Goal: Information Seeking & Learning: Learn about a topic

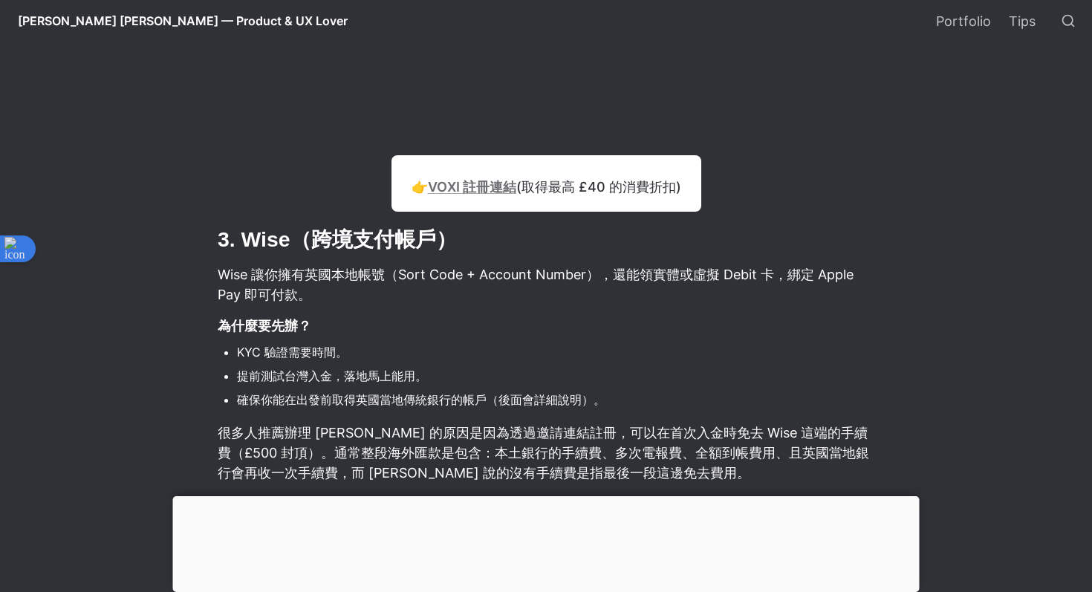
scroll to position [3380, 0]
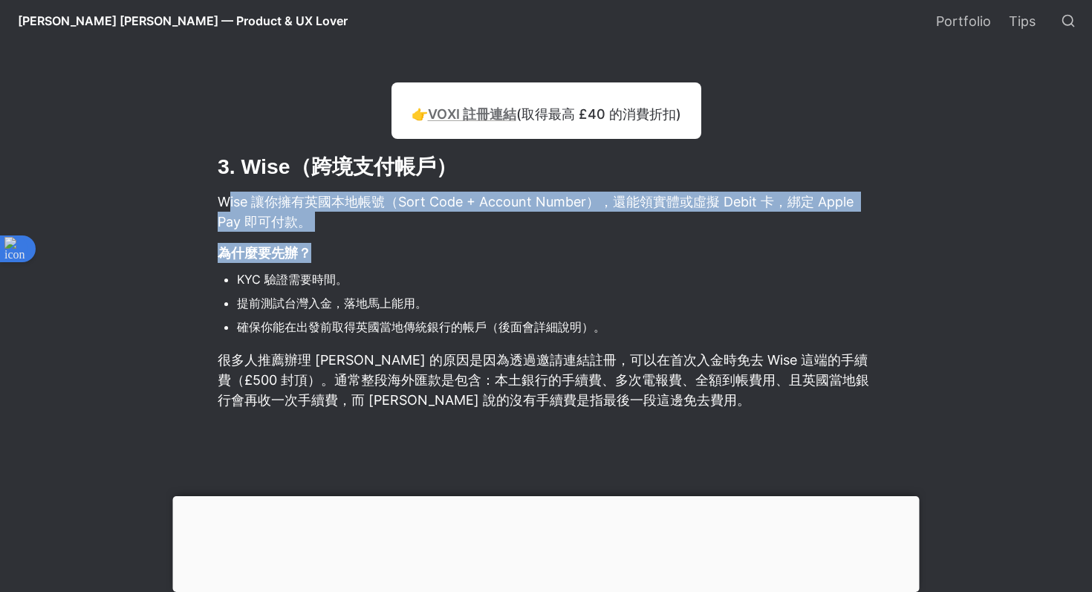
drag, startPoint x: 228, startPoint y: 199, endPoint x: 448, endPoint y: 251, distance: 226.0
click at [481, 227] on p "Wise 讓你擁有英國本地帳號（Sort Code + Account Number），還能領實體或虛擬 Debit 卡，綁定 Apple Pay 即可付款。" at bounding box center [546, 211] width 660 height 45
drag, startPoint x: 310, startPoint y: 195, endPoint x: 539, endPoint y: 218, distance: 230.0
click at [539, 218] on p "Wise 讓你擁有英國本地帳號（Sort Code + Account Number），還能領實體或虛擬 Debit 卡，綁定 Apple Pay 即可付款。" at bounding box center [546, 211] width 660 height 45
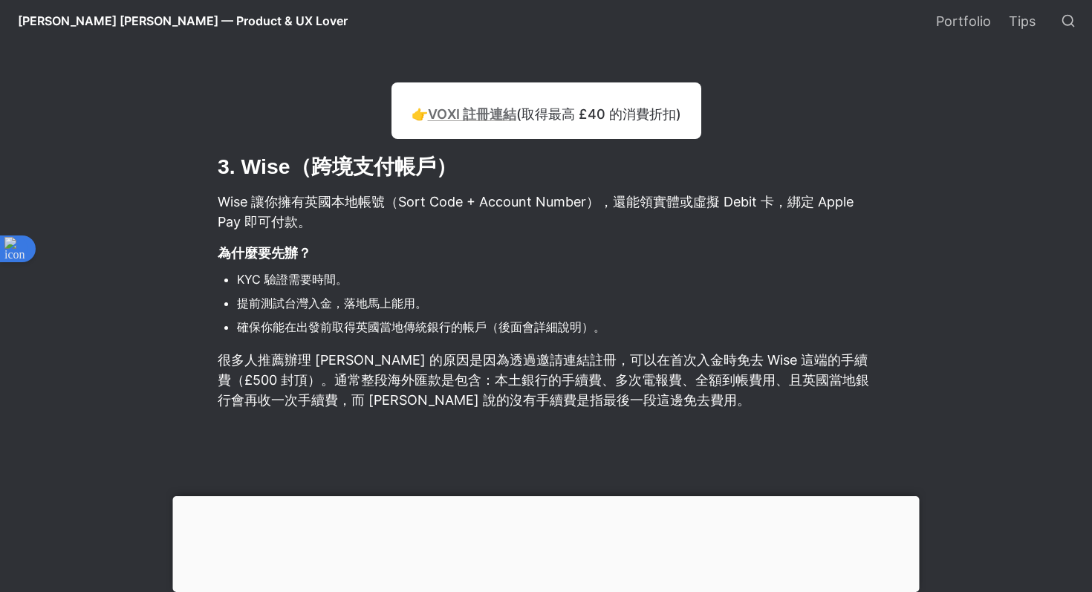
click at [580, 213] on p "Wise 讓你擁有英國本地帳號（Sort Code + Account Number），還能領實體或虛擬 Debit 卡，綁定 Apple Pay 即可付款。" at bounding box center [546, 211] width 660 height 45
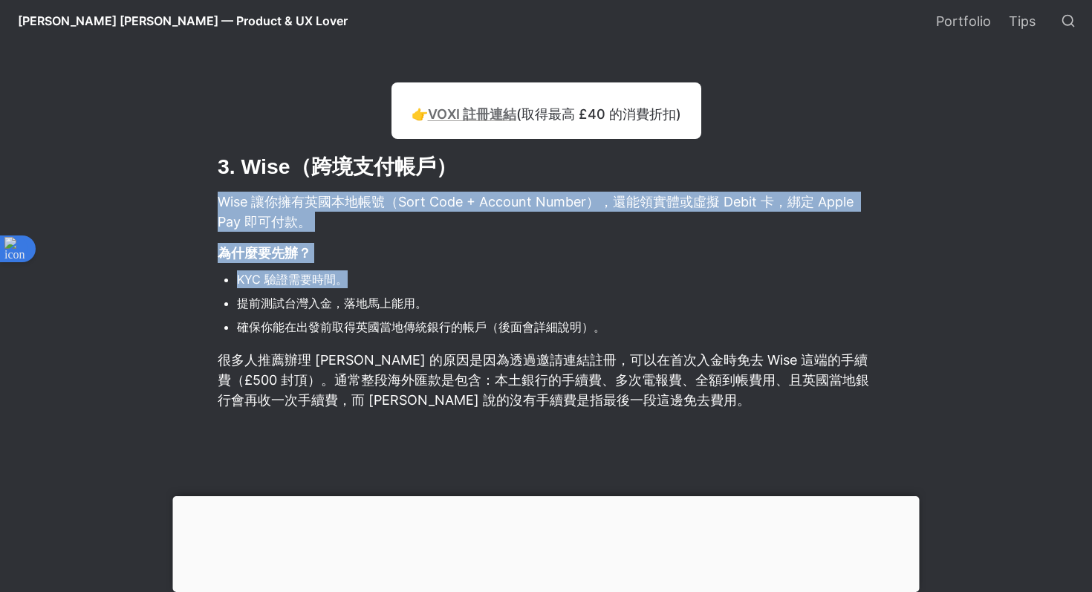
drag, startPoint x: 216, startPoint y: 210, endPoint x: 398, endPoint y: 283, distance: 196.4
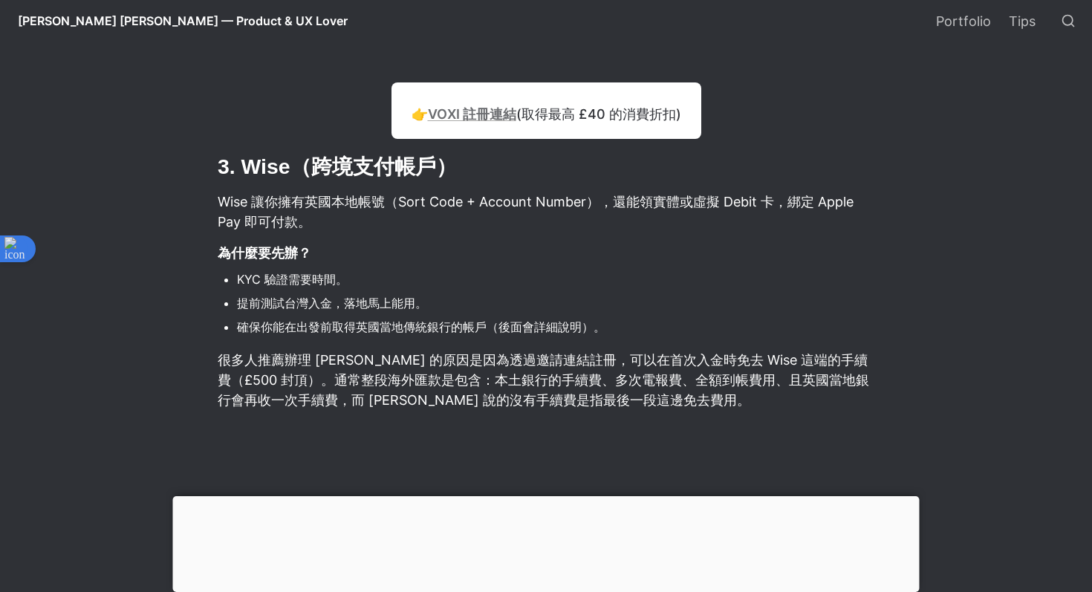
click at [270, 306] on li "提前測試台灣入金，落地馬上能用。" at bounding box center [556, 303] width 639 height 22
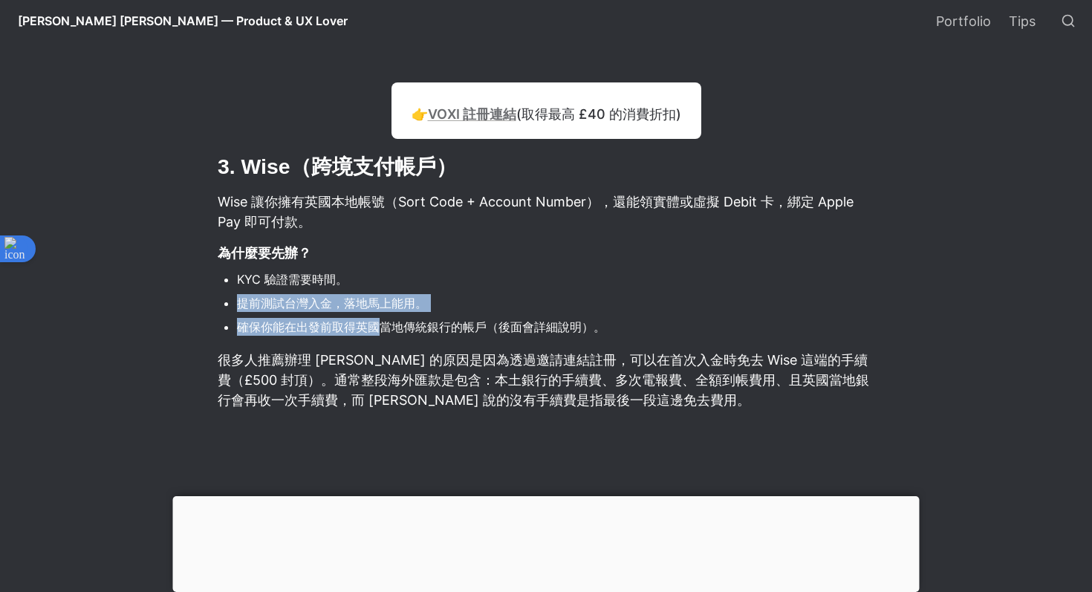
drag, startPoint x: 238, startPoint y: 300, endPoint x: 389, endPoint y: 326, distance: 153.8
click at [389, 326] on ul "KYC 驗證需要時間。 提前測試台灣入金，落地馬上能用。 確保你能在出發前取得英國當地傳統銀行的帳戶（後面會詳細說明）。" at bounding box center [546, 303] width 660 height 73
click at [404, 320] on li "確保你能在出發前取得英國當地傳統銀行的帳戶（後面會詳細說明）。" at bounding box center [556, 327] width 639 height 22
drag, startPoint x: 221, startPoint y: 308, endPoint x: 391, endPoint y: 338, distance: 172.2
click at [393, 338] on ul "KYC 驗證需要時間。 提前測試台灣入金，落地馬上能用。 確保你能在出發前取得英國當地傳統銀行的帳戶（後面會詳細說明）。" at bounding box center [546, 303] width 660 height 73
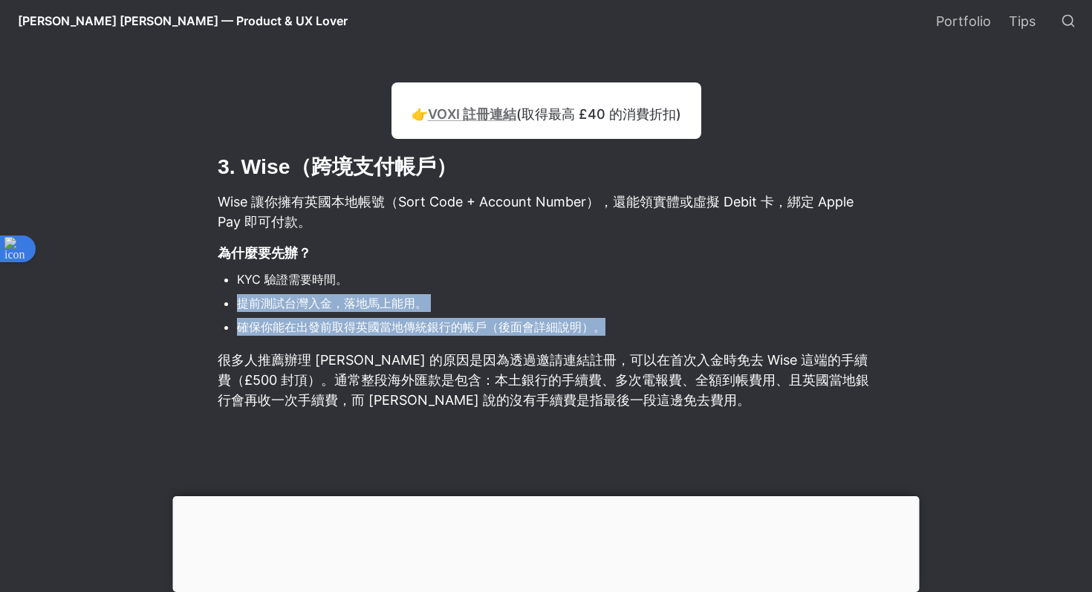
click at [406, 336] on li "確保你能在出發前取得英國當地傳統銀行的帳戶（後面會詳細說明）。" at bounding box center [556, 327] width 639 height 22
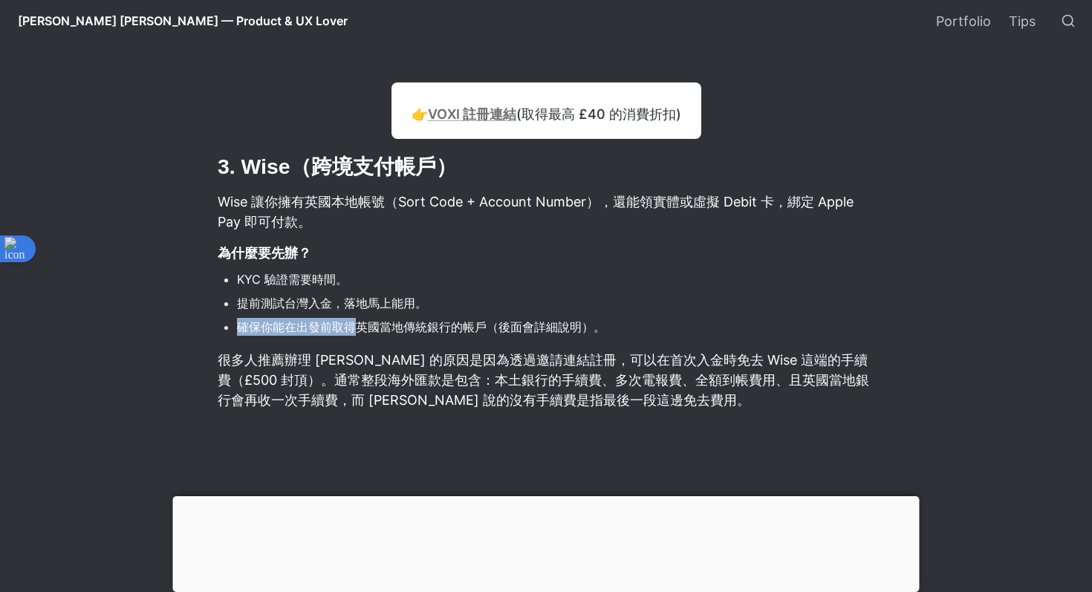
drag, startPoint x: 226, startPoint y: 331, endPoint x: 358, endPoint y: 331, distance: 132.3
click at [360, 331] on li "確保你能在出發前取得英國當地傳統銀行的帳戶（後面會詳細說明）。" at bounding box center [556, 327] width 639 height 22
click at [383, 325] on li "確保你能在出發前取得英國當地傳統銀行的帳戶（後面會詳細說明）。" at bounding box center [556, 327] width 639 height 22
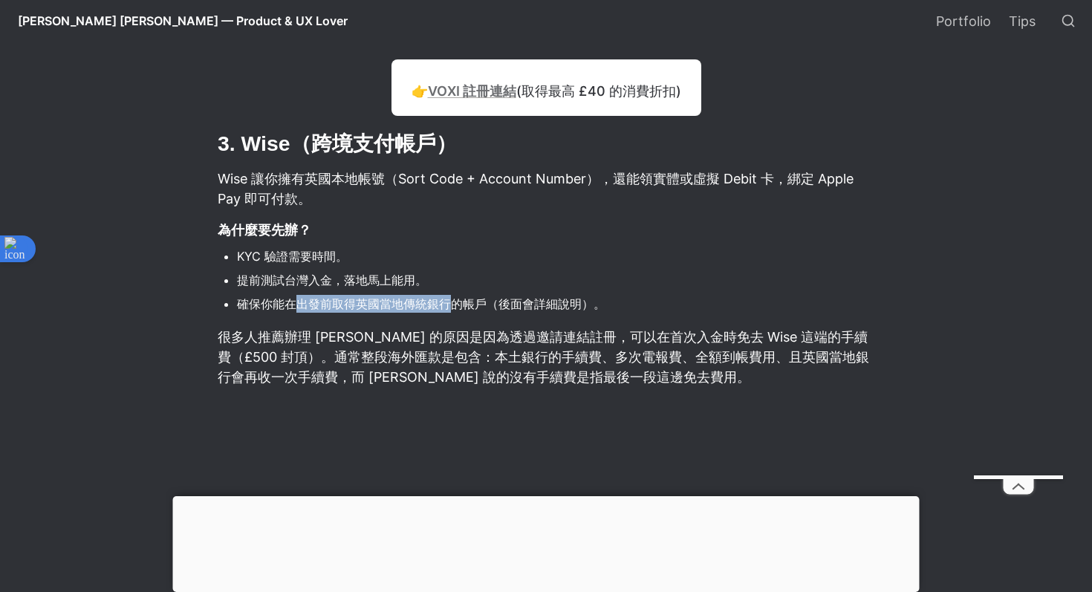
drag, startPoint x: 298, startPoint y: 314, endPoint x: 453, endPoint y: 312, distance: 155.3
click at [455, 313] on li "確保你能在出發前取得英國當地傳統銀行的帳戶（後面會詳細說明）。" at bounding box center [556, 304] width 639 height 22
click at [490, 305] on li "確保你能在出發前取得英國當地傳統銀行的帳戶（後面會詳細說明）。" at bounding box center [556, 304] width 639 height 22
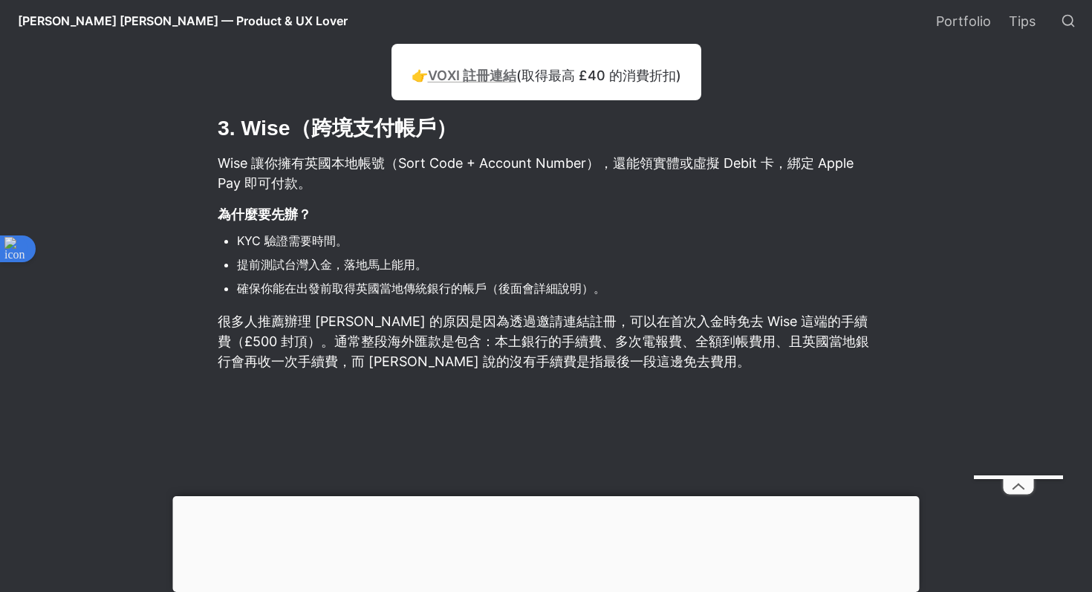
scroll to position [3440, 0]
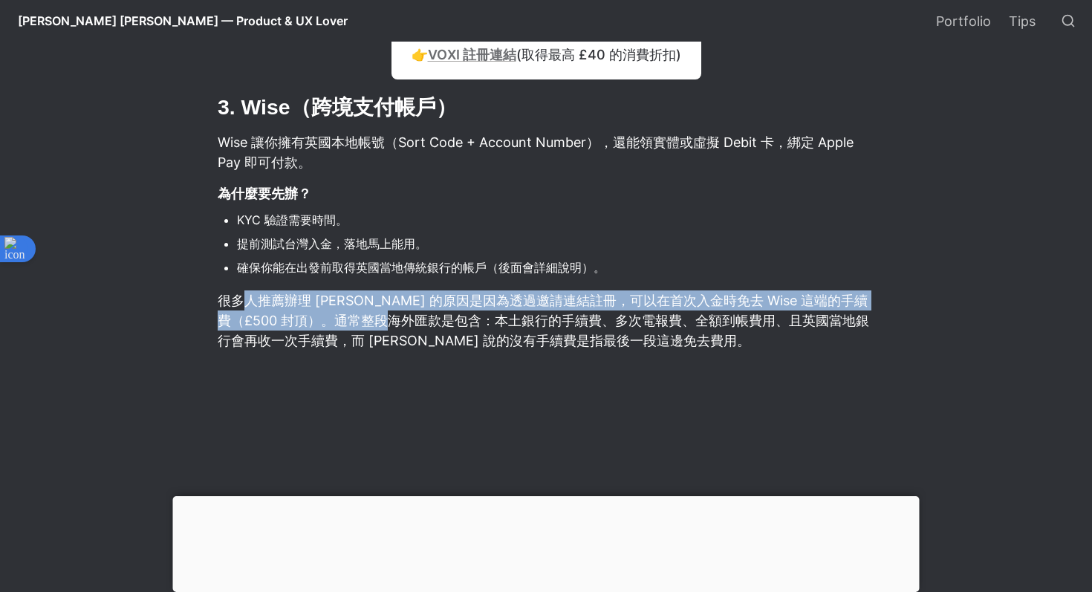
drag, startPoint x: 242, startPoint y: 302, endPoint x: 418, endPoint y: 319, distance: 176.9
click at [426, 319] on p "很多人推薦辦理 [PERSON_NAME] 的原因是因為透過邀請連結註冊，可以在首次入金時免去 Wise 這端的手續費（£500 封頂）。通常整段海外匯款是包…" at bounding box center [546, 320] width 660 height 65
click at [446, 311] on p "很多人推薦辦理 [PERSON_NAME] 的原因是因為透過邀請連結註冊，可以在首次入金時免去 Wise 這端的手續費（£500 封頂）。通常整段海外匯款是包…" at bounding box center [546, 320] width 660 height 65
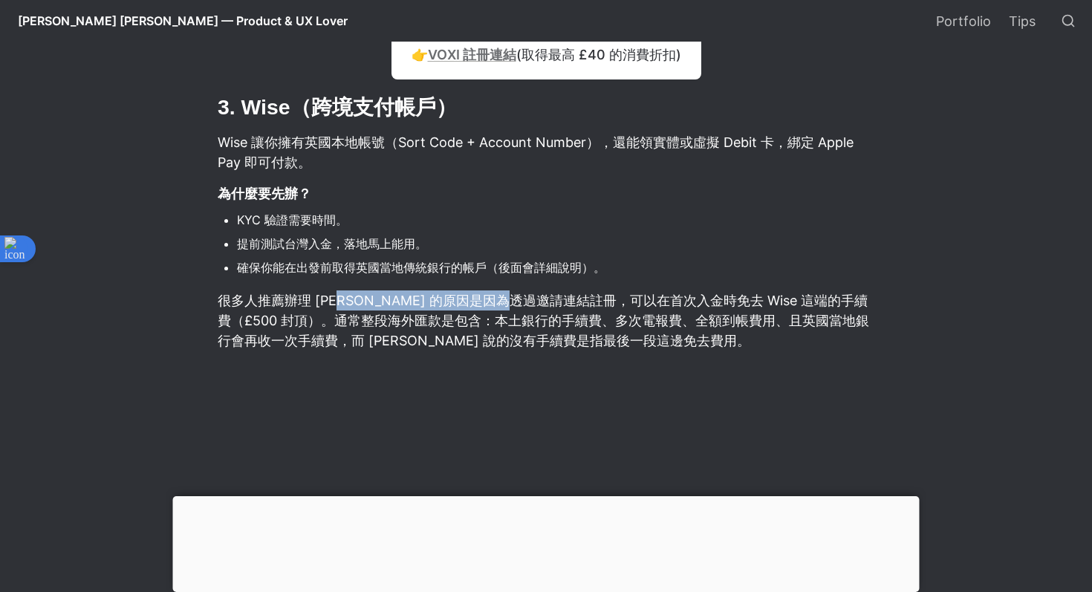
drag, startPoint x: 341, startPoint y: 307, endPoint x: 565, endPoint y: 307, distance: 223.7
click at [565, 307] on p "很多人推薦辦理 [PERSON_NAME] 的原因是因為透過邀請連結註冊，可以在首次入金時免去 Wise 這端的手續費（£500 封頂）。通常整段海外匯款是包…" at bounding box center [546, 320] width 660 height 65
click at [601, 305] on p "很多人推薦辦理 [PERSON_NAME] 的原因是因為透過邀請連結註冊，可以在首次入金時免去 Wise 這端的手續費（£500 封頂）。通常整段海外匯款是包…" at bounding box center [546, 320] width 660 height 65
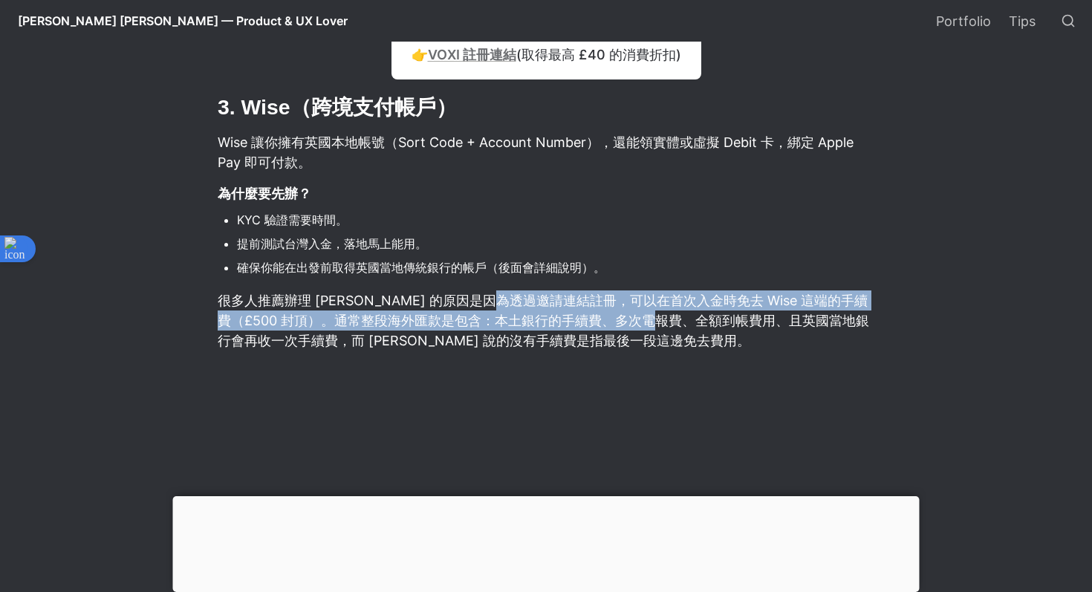
drag, startPoint x: 540, startPoint y: 302, endPoint x: 687, endPoint y: 315, distance: 147.7
click at [691, 316] on p "很多人推薦辦理 [PERSON_NAME] 的原因是因為透過邀請連結註冊，可以在首次入金時免去 Wise 這端的手續費（£500 封頂）。通常整段海外匯款是包…" at bounding box center [546, 320] width 660 height 65
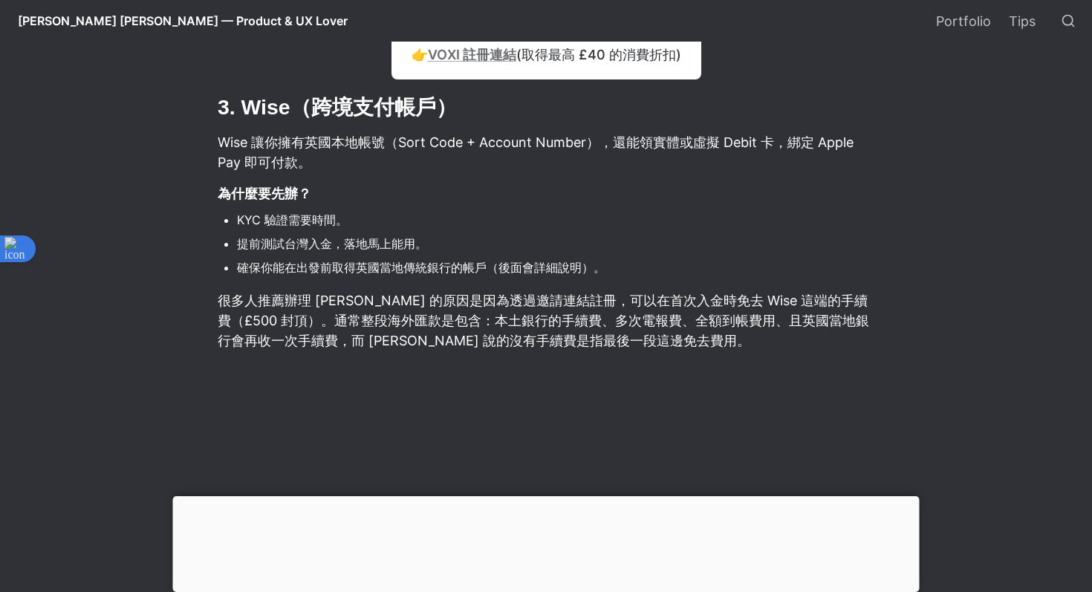
click at [702, 314] on p "很多人推薦辦理 [PERSON_NAME] 的原因是因為透過邀請連結註冊，可以在首次入金時免去 Wise 這端的手續費（£500 封頂）。通常整段海外匯款是包…" at bounding box center [546, 320] width 660 height 65
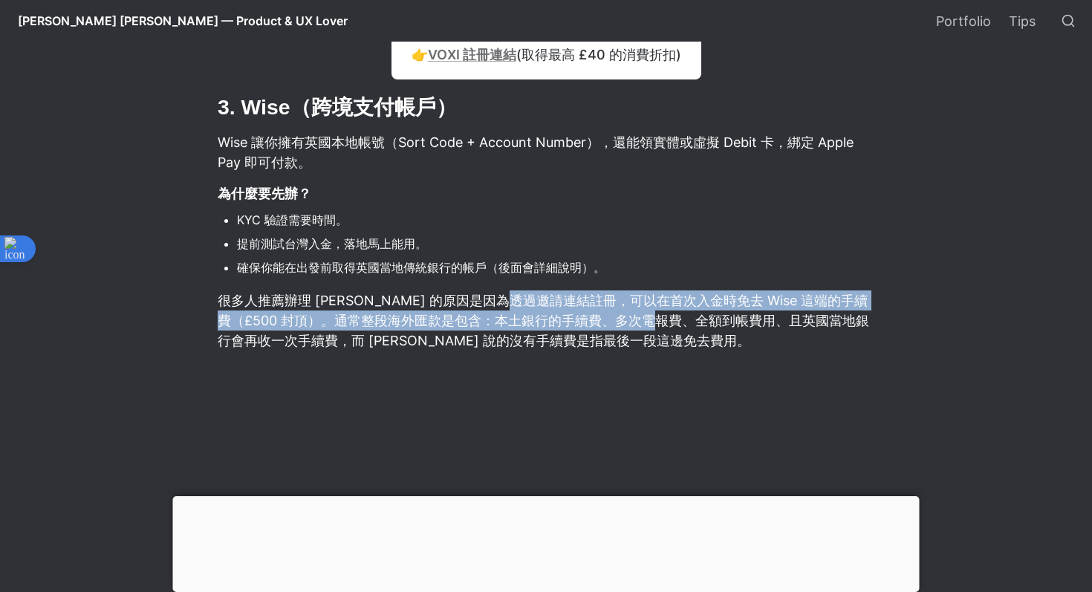
drag, startPoint x: 546, startPoint y: 309, endPoint x: 699, endPoint y: 317, distance: 152.5
click at [700, 317] on p "很多人推薦辦理 [PERSON_NAME] 的原因是因為透過邀請連結註冊，可以在首次入金時免去 Wise 這端的手續費（£500 封頂）。通常整段海外匯款是包…" at bounding box center [546, 320] width 660 height 65
click at [710, 311] on p "很多人推薦辦理 [PERSON_NAME] 的原因是因為透過邀請連結註冊，可以在首次入金時免去 Wise 這端的手續費（£500 封頂）。通常整段海外匯款是包…" at bounding box center [546, 320] width 660 height 65
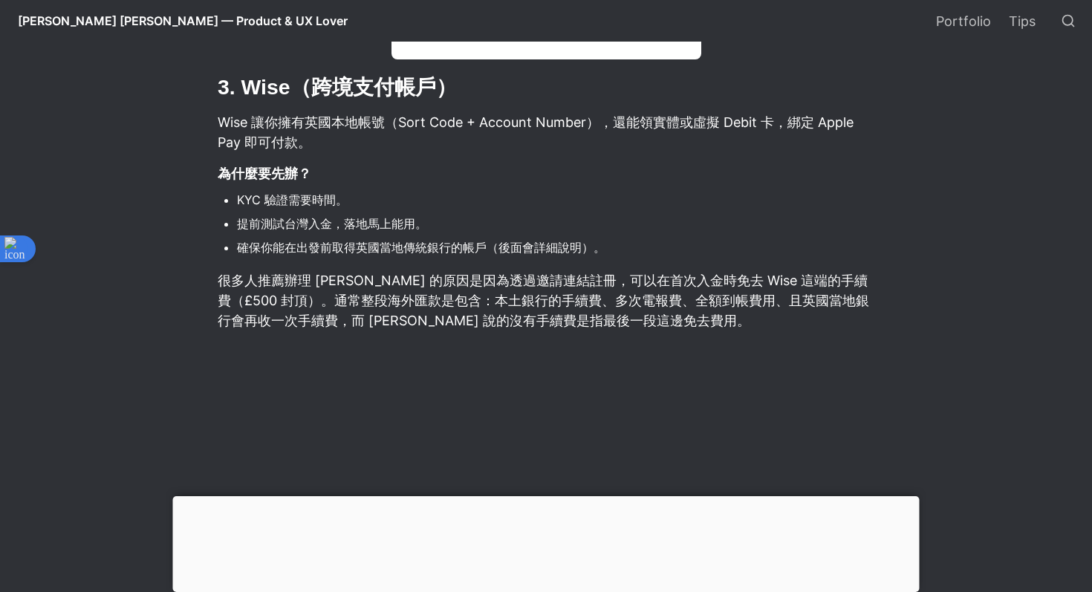
scroll to position [3461, 0]
drag, startPoint x: 268, startPoint y: 300, endPoint x: 433, endPoint y: 306, distance: 165.8
click at [435, 306] on p "很多人推薦辦理 [PERSON_NAME] 的原因是因為透過邀請連結註冊，可以在首次入金時免去 Wise 這端的手續費（£500 封頂）。通常整段海外匯款是包…" at bounding box center [546, 300] width 660 height 65
click at [433, 306] on p "很多人推薦辦理 [PERSON_NAME] 的原因是因為透過邀請連結註冊，可以在首次入金時免去 Wise 這端的手續費（£500 封頂）。通常整段海外匯款是包…" at bounding box center [546, 300] width 660 height 65
drag, startPoint x: 351, startPoint y: 305, endPoint x: 496, endPoint y: 304, distance: 145.7
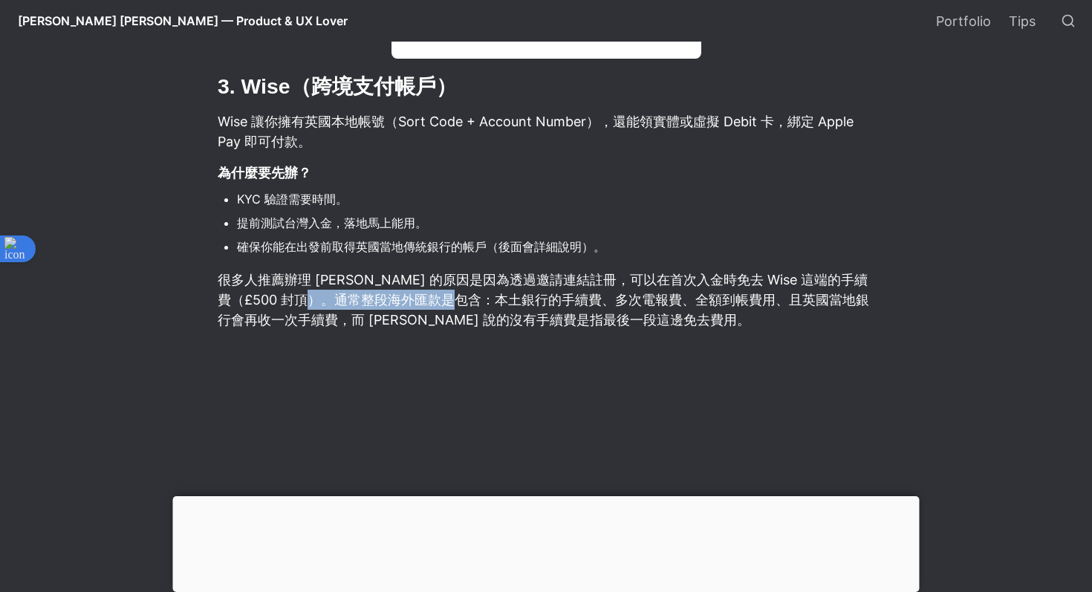
click at [499, 304] on p "很多人推薦辦理 [PERSON_NAME] 的原因是因為透過邀請連結註冊，可以在首次入金時免去 Wise 這端的手續費（£500 封頂）。通常整段海外匯款是包…" at bounding box center [546, 300] width 660 height 65
click at [513, 299] on p "很多人推薦辦理 [PERSON_NAME] 的原因是因為透過邀請連結註冊，可以在首次入金時免去 Wise 這端的手續費（£500 封頂）。通常整段海外匯款是包…" at bounding box center [546, 300] width 660 height 65
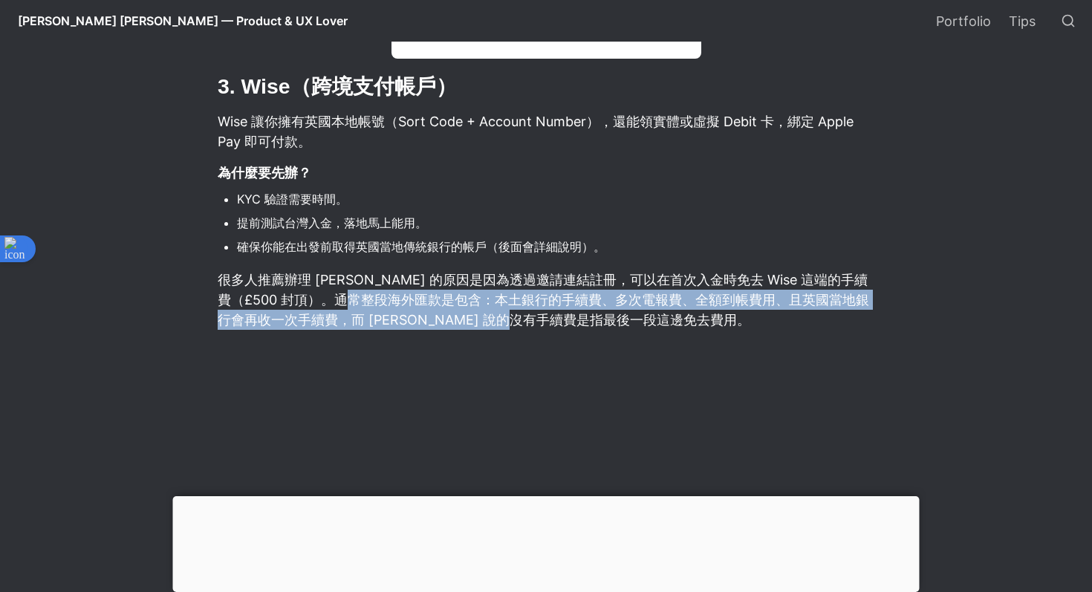
drag, startPoint x: 380, startPoint y: 303, endPoint x: 600, endPoint y: 317, distance: 221.1
click at [601, 317] on p "很多人推薦辦理 [PERSON_NAME] 的原因是因為透過邀請連結註冊，可以在首次入金時免去 Wise 這端的手續費（£500 封頂）。通常整段海外匯款是包…" at bounding box center [546, 300] width 660 height 65
click at [627, 298] on p "很多人推薦辦理 [PERSON_NAME] 的原因是因為透過邀請連結註冊，可以在首次入金時免去 Wise 這端的手續費（£500 封頂）。通常整段海外匯款是包…" at bounding box center [546, 300] width 660 height 65
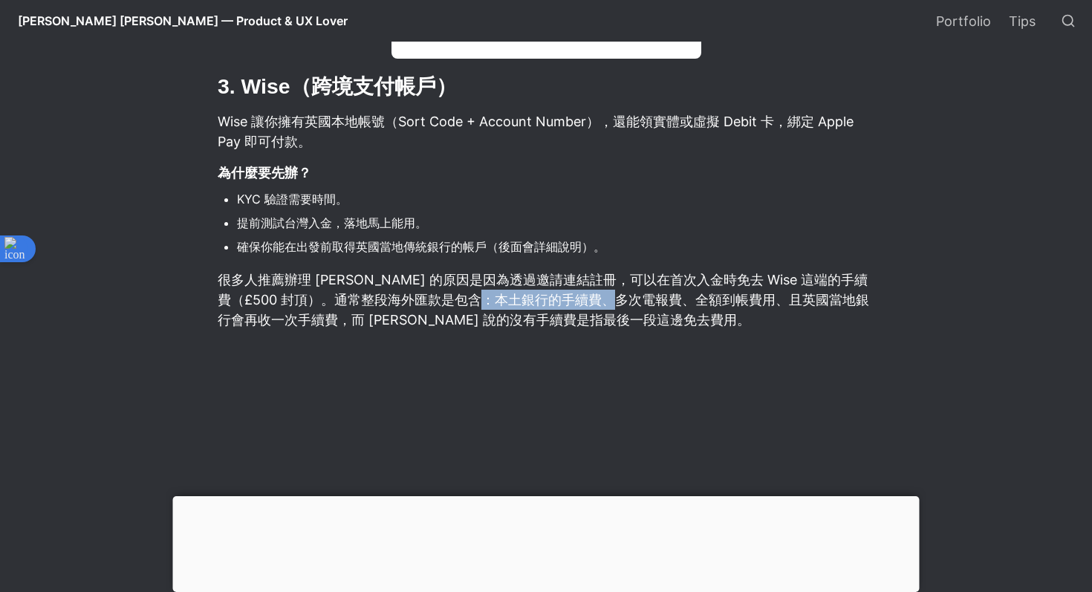
drag, startPoint x: 517, startPoint y: 301, endPoint x: 650, endPoint y: 306, distance: 133.1
click at [652, 306] on p "很多人推薦辦理 [PERSON_NAME] 的原因是因為透過邀請連結註冊，可以在首次入金時免去 Wise 這端的手續費（£500 封頂）。通常整段海外匯款是包…" at bounding box center [546, 300] width 660 height 65
click at [650, 306] on p "很多人推薦辦理 [PERSON_NAME] 的原因是因為透過邀請連結註冊，可以在首次入金時免去 Wise 這端的手續費（£500 封頂）。通常整段海外匯款是包…" at bounding box center [546, 300] width 660 height 65
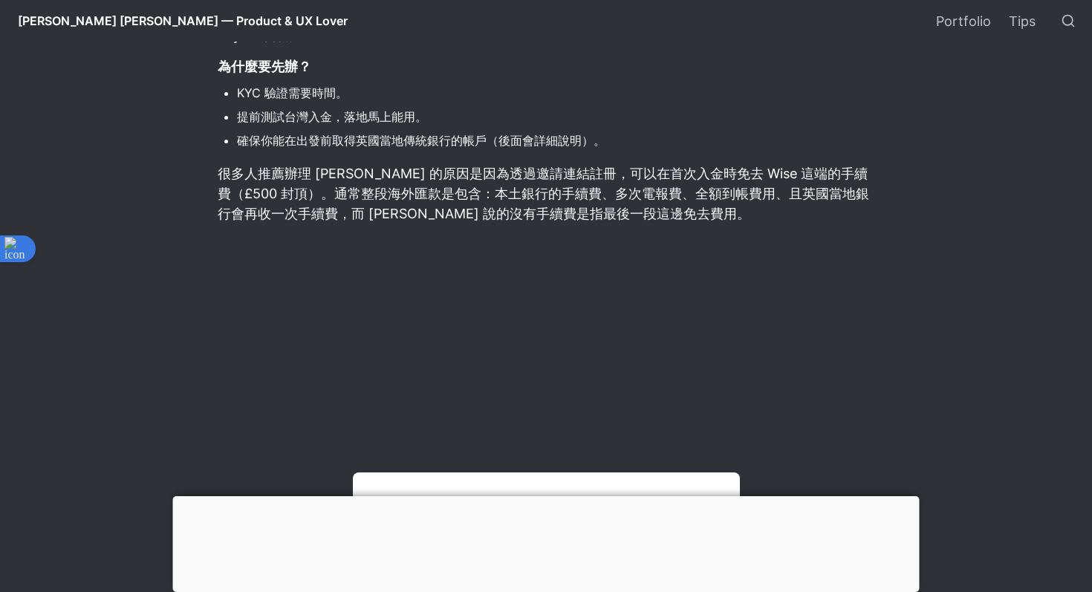
scroll to position [3514, 0]
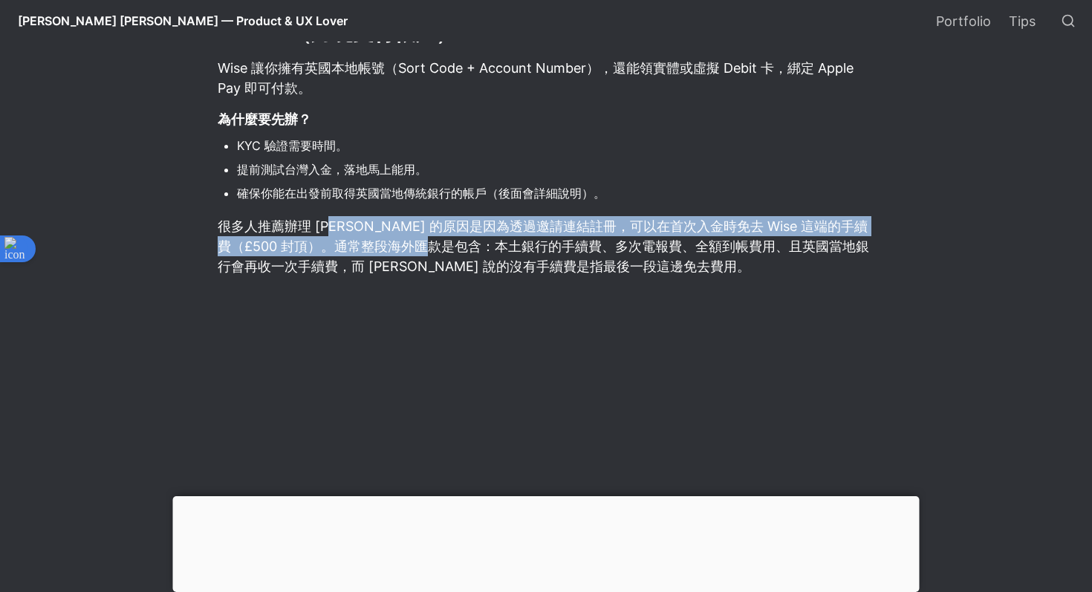
drag, startPoint x: 332, startPoint y: 219, endPoint x: 464, endPoint y: 250, distance: 135.7
click at [466, 250] on p "很多人推薦辦理 [PERSON_NAME] 的原因是因為透過邀請連結註冊，可以在首次入金時免去 Wise 這端的手續費（£500 封頂）。通常整段海外匯款是包…" at bounding box center [546, 246] width 660 height 65
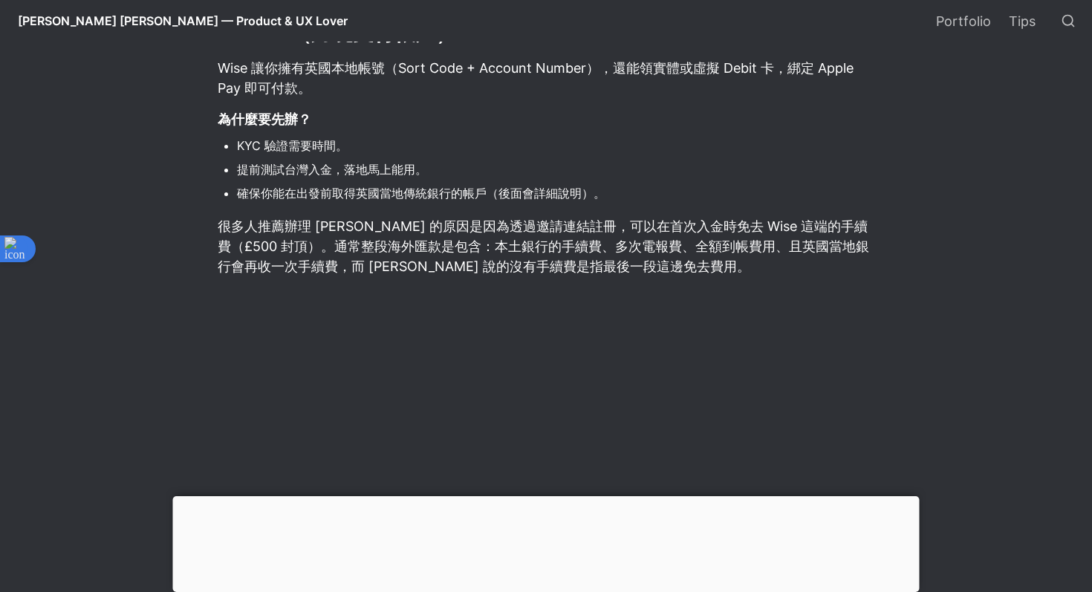
click at [473, 245] on p "很多人推薦辦理 [PERSON_NAME] 的原因是因為透過邀請連結註冊，可以在首次入金時免去 Wise 這端的手續費（£500 封頂）。通常整段海外匯款是包…" at bounding box center [546, 246] width 660 height 65
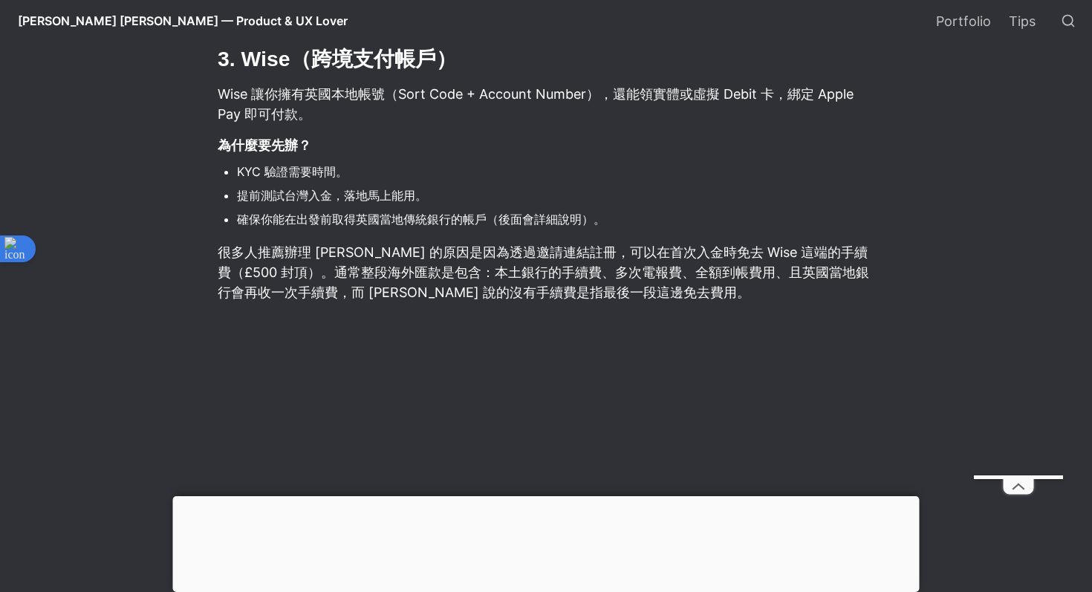
scroll to position [3487, 0]
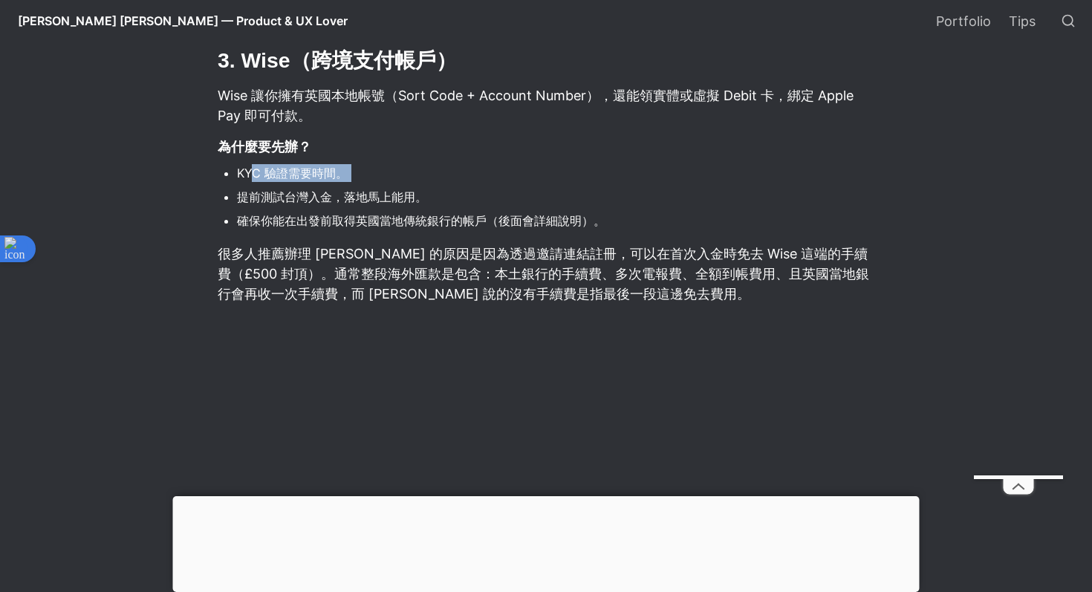
drag, startPoint x: 256, startPoint y: 172, endPoint x: 359, endPoint y: 189, distance: 104.7
click at [360, 189] on ul "KYC 驗證需要時間。 提前測試台灣入金，落地馬上能用。 確保你能在出發前取得英國當地傳統銀行的帳戶（後面會詳細說明）。" at bounding box center [546, 197] width 660 height 73
click at [359, 165] on li "KYC 驗證需要時間。" at bounding box center [556, 173] width 639 height 22
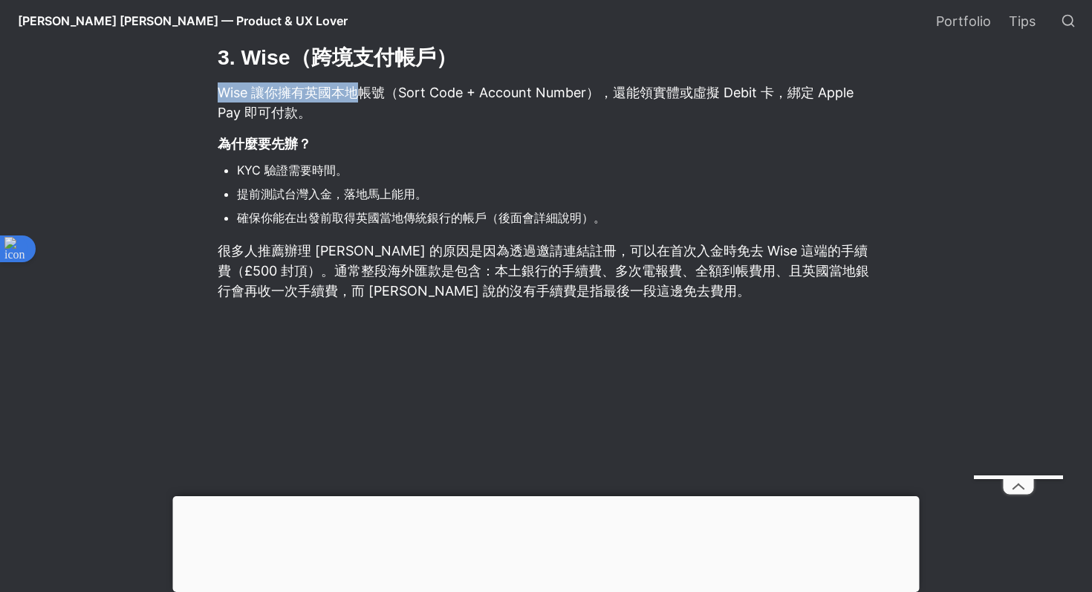
drag, startPoint x: 220, startPoint y: 97, endPoint x: 363, endPoint y: 104, distance: 143.6
click at [365, 104] on p "Wise 讓你擁有英國本地帳號（Sort Code + Account Number），還能領實體或虛擬 Debit 卡，綁定 Apple Pay 即可付款。" at bounding box center [546, 102] width 660 height 45
click at [380, 98] on p "Wise 讓你擁有英國本地帳號（Sort Code + Account Number），還能領實體或虛擬 Debit 卡，綁定 Apple Pay 即可付款。" at bounding box center [546, 102] width 660 height 45
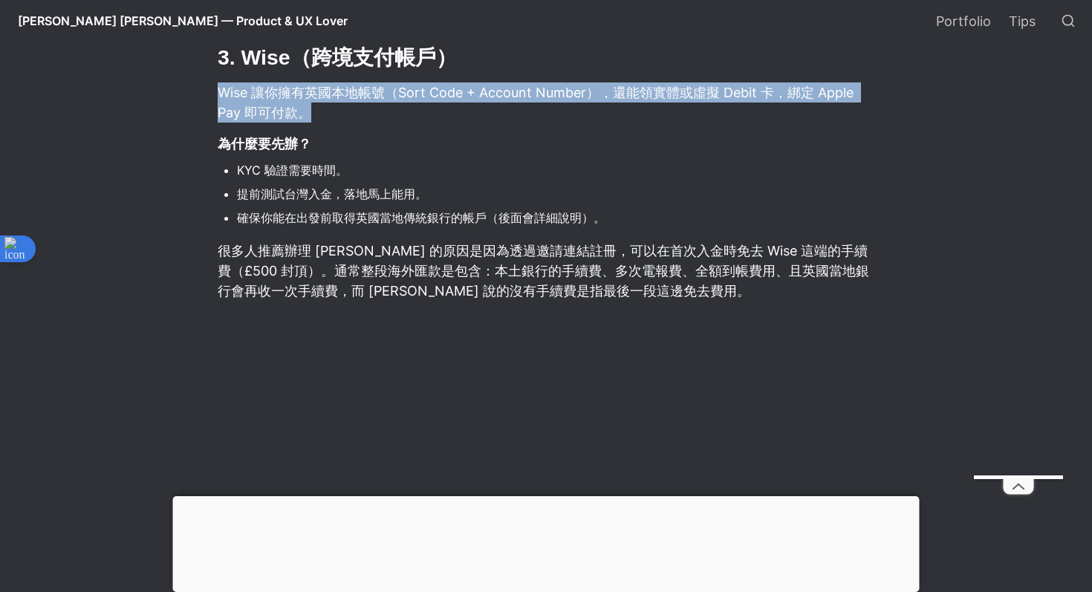
drag, startPoint x: 201, startPoint y: 94, endPoint x: 381, endPoint y: 108, distance: 180.4
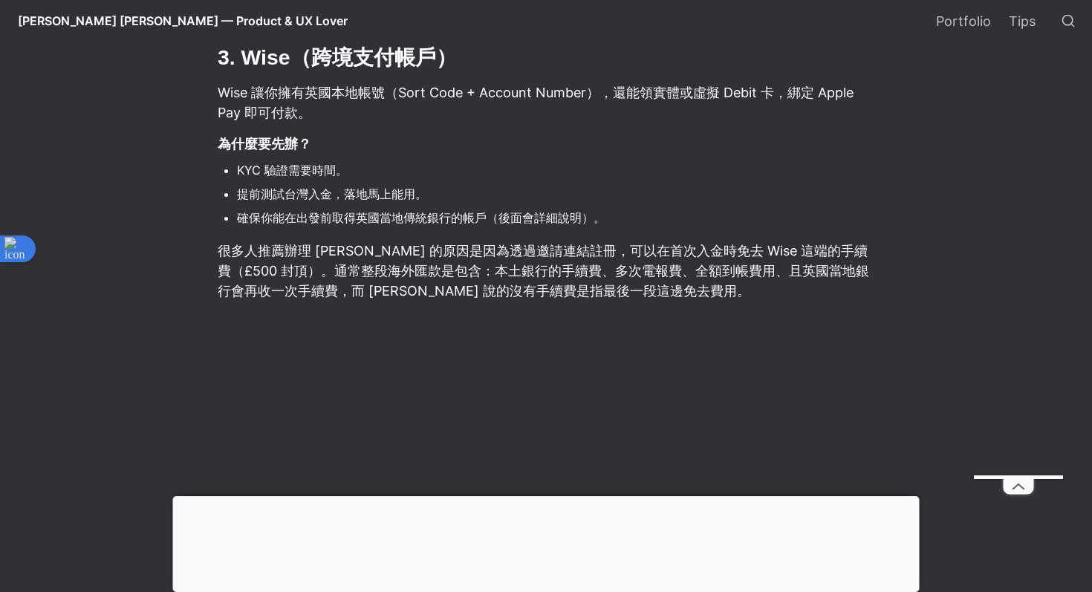
click at [450, 105] on p "Wise 讓你擁有英國本地帳號（Sort Code + Account Number），還能領實體或虛擬 Debit 卡，綁定 Apple Pay 即可付款。" at bounding box center [546, 102] width 660 height 45
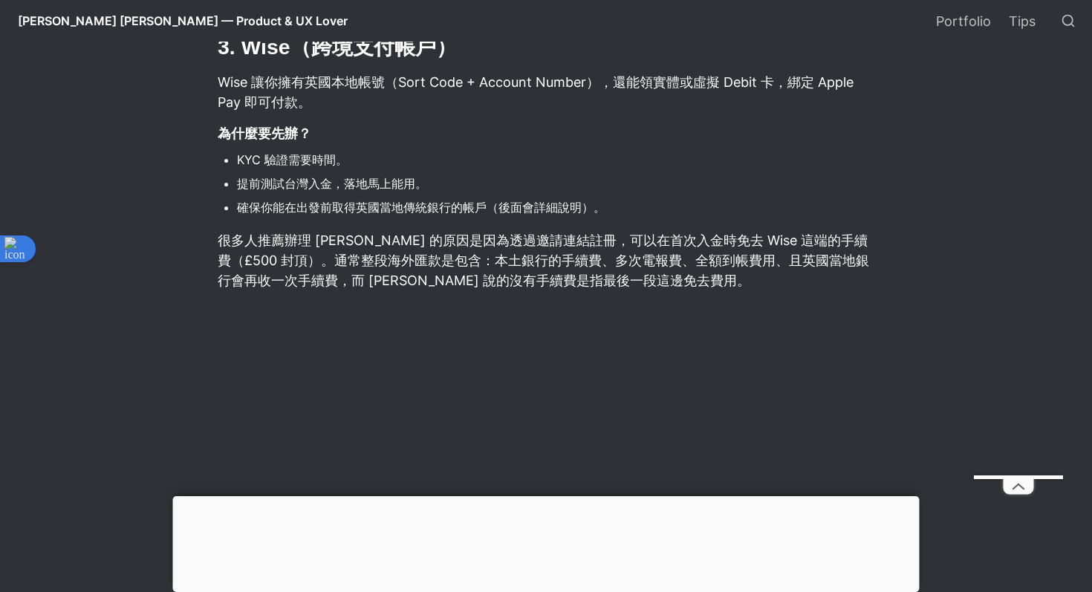
scroll to position [3483, 0]
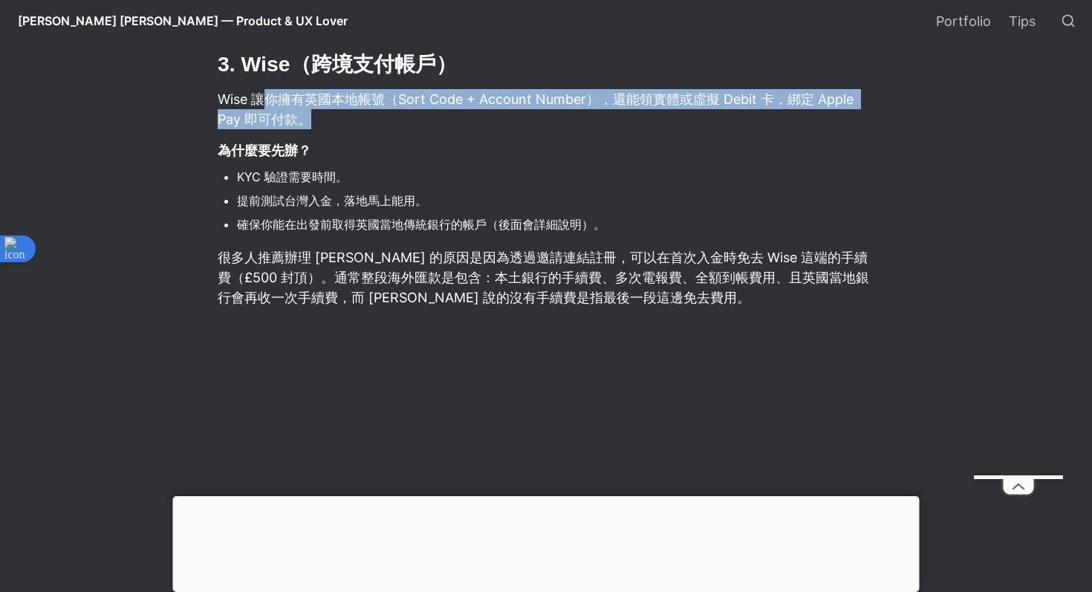
drag, startPoint x: 271, startPoint y: 108, endPoint x: 426, endPoint y: 137, distance: 157.3
click at [470, 130] on p "Wise 讓你擁有英國本地帳號（Sort Code + Account Number），還能領實體或虛擬 Debit 卡，綁定 Apple Pay 即可付款。" at bounding box center [546, 109] width 660 height 45
drag, startPoint x: 253, startPoint y: 108, endPoint x: 332, endPoint y: 117, distance: 79.4
click at [335, 117] on p "Wise 讓你擁有英國本地帳號（Sort Code + Account Number），還能領實體或虛擬 Debit 卡，綁定 Apple Pay 即可付款。" at bounding box center [546, 109] width 660 height 45
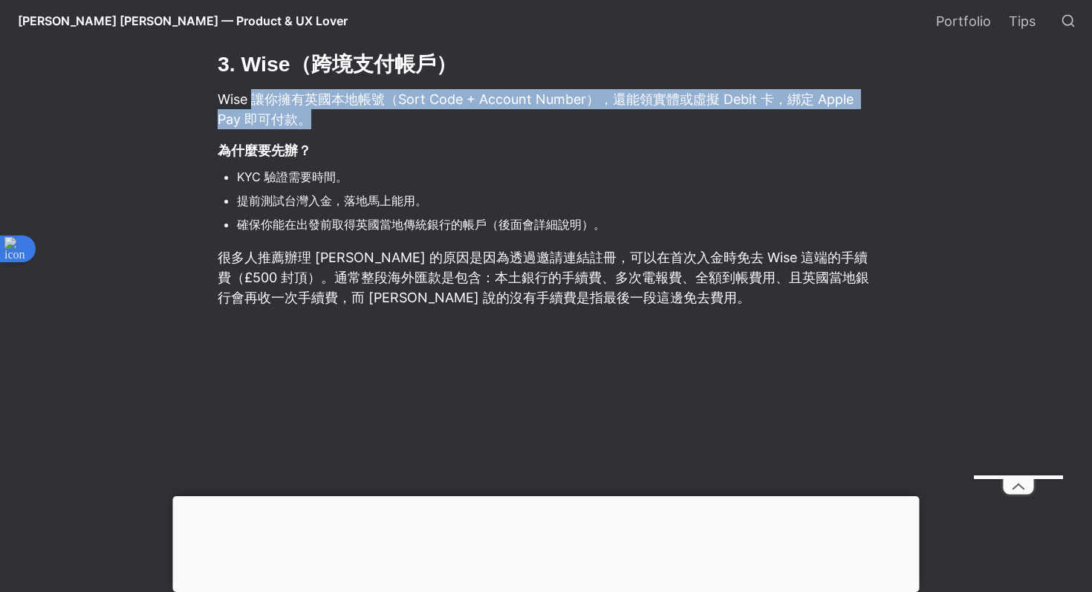
click at [369, 109] on p "Wise 讓你擁有英國本地帳號（Sort Code + Account Number），還能領實體或虛擬 Debit 卡，綁定 Apple Pay 即可付款。" at bounding box center [546, 109] width 660 height 45
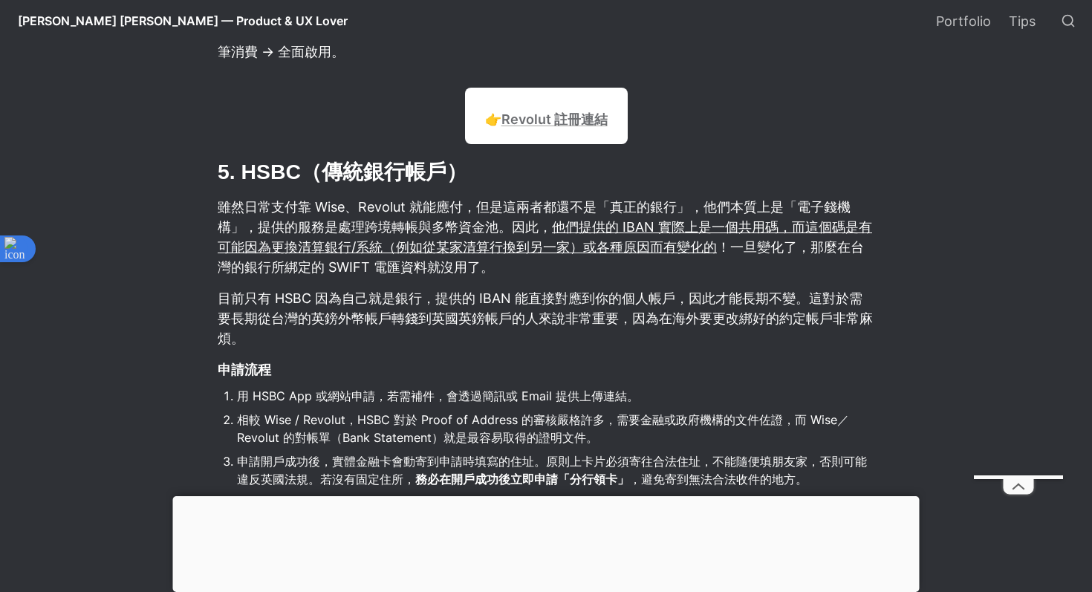
scroll to position [3476, 0]
